Goal: Navigation & Orientation: Find specific page/section

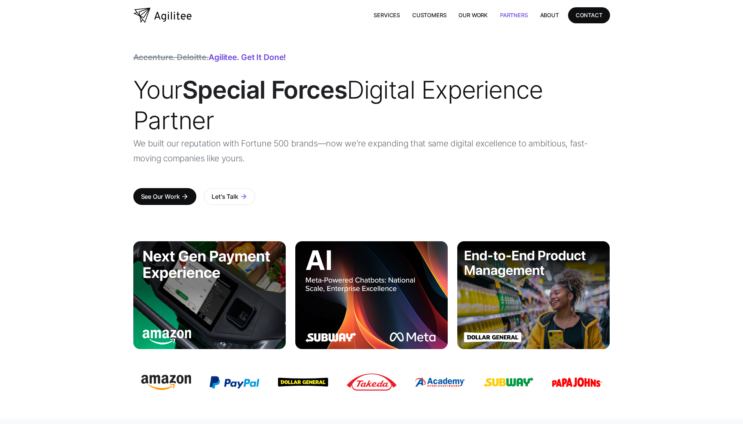
click at [511, 15] on link "Partners" at bounding box center [514, 15] width 40 height 16
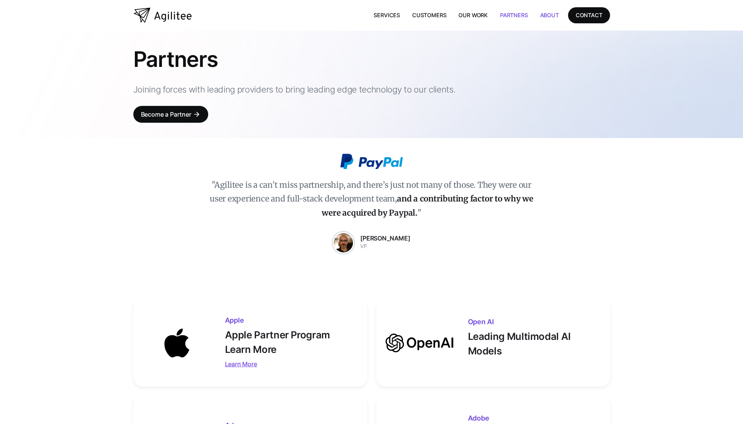
click at [544, 16] on link "About" at bounding box center [549, 15] width 31 height 16
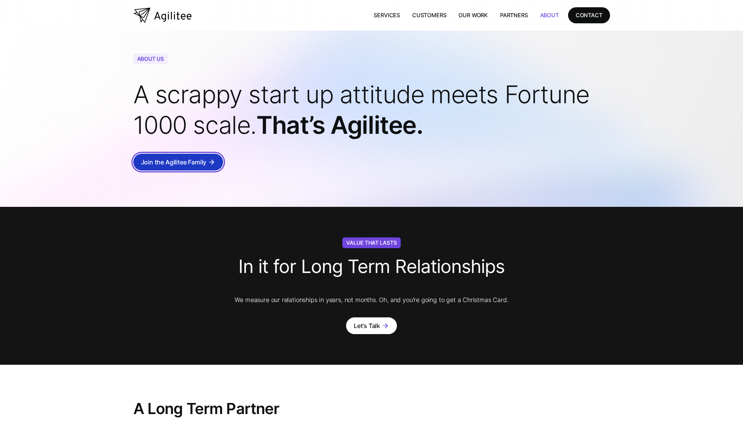
click at [149, 165] on div "Join the Agilitee Family" at bounding box center [174, 162] width 66 height 11
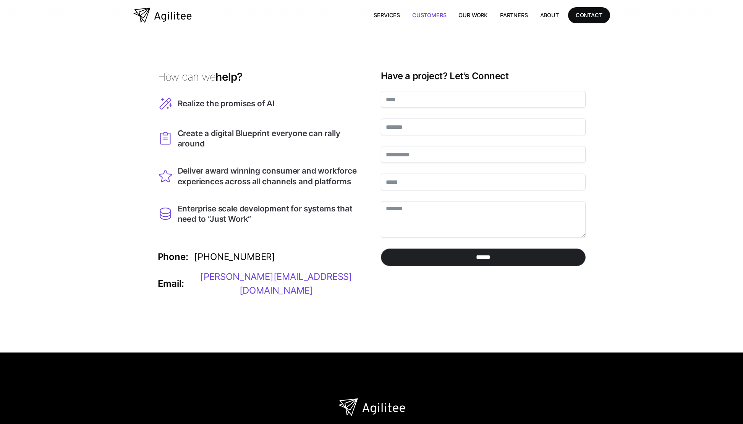
click at [425, 16] on link "Customers" at bounding box center [429, 15] width 46 height 16
